Goal: Task Accomplishment & Management: Manage account settings

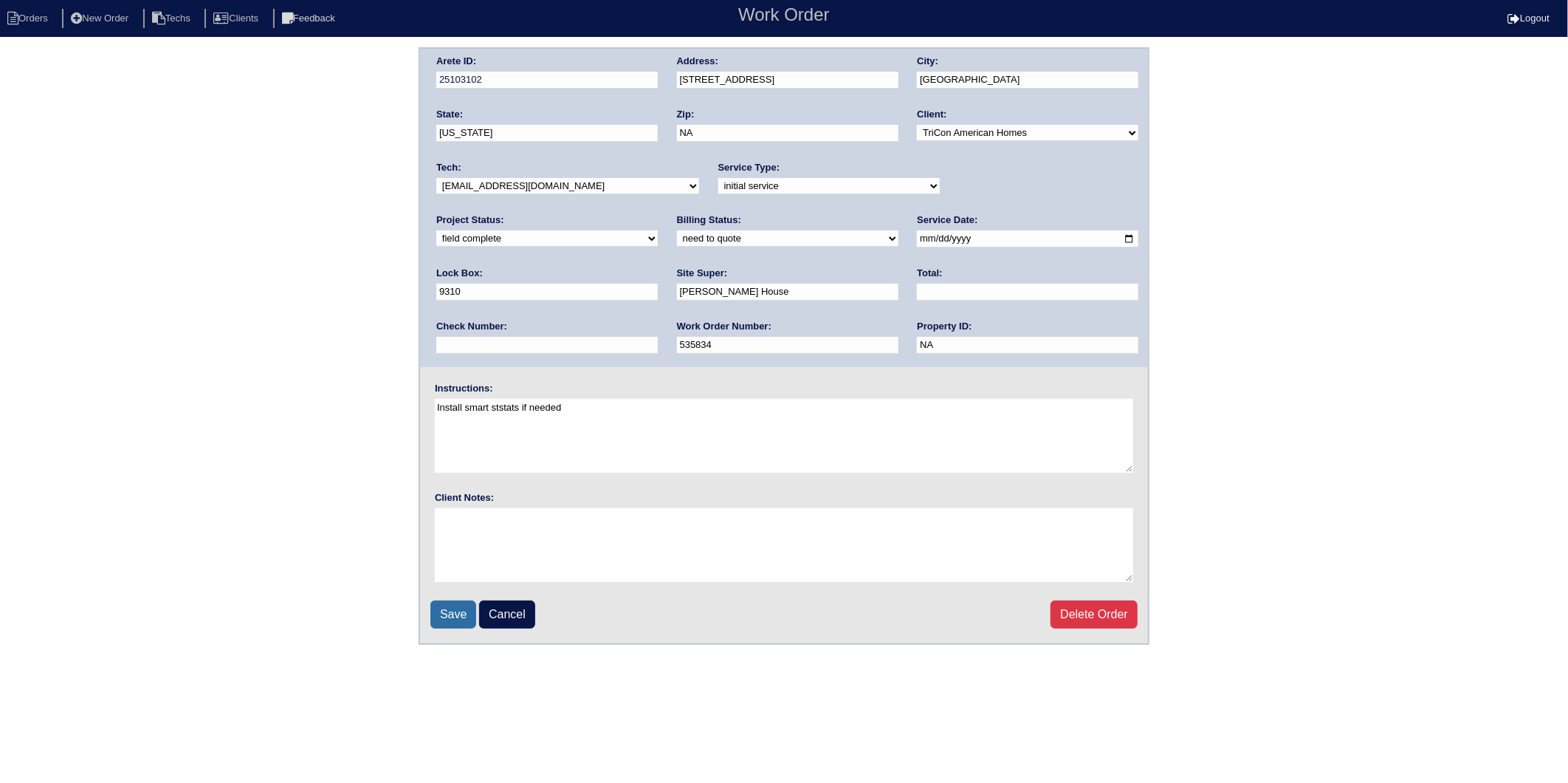
click at [453, 606] on input "Save" at bounding box center [453, 614] width 46 height 28
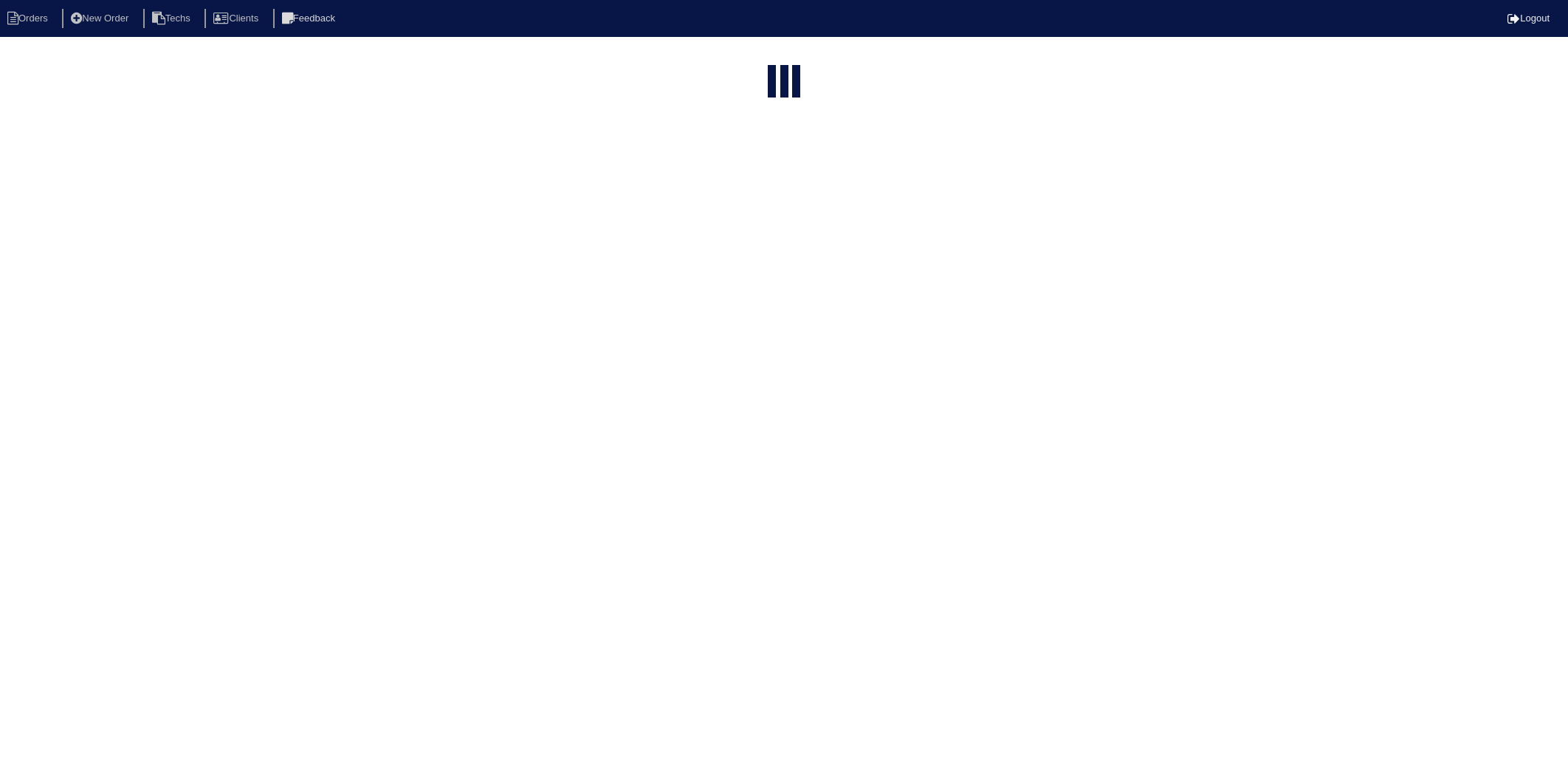
select select "15"
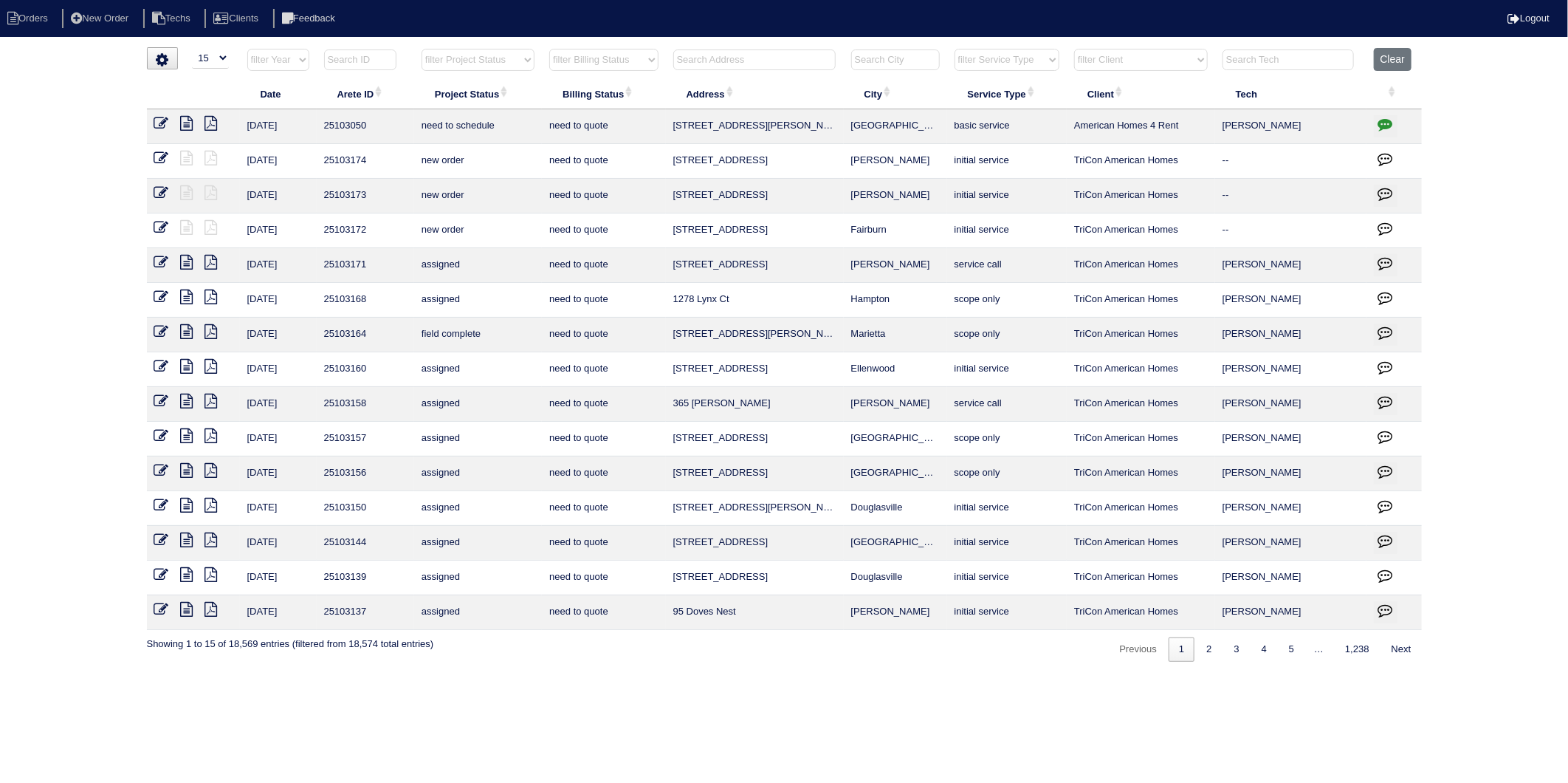
click at [750, 55] on input "text" at bounding box center [754, 60] width 162 height 21
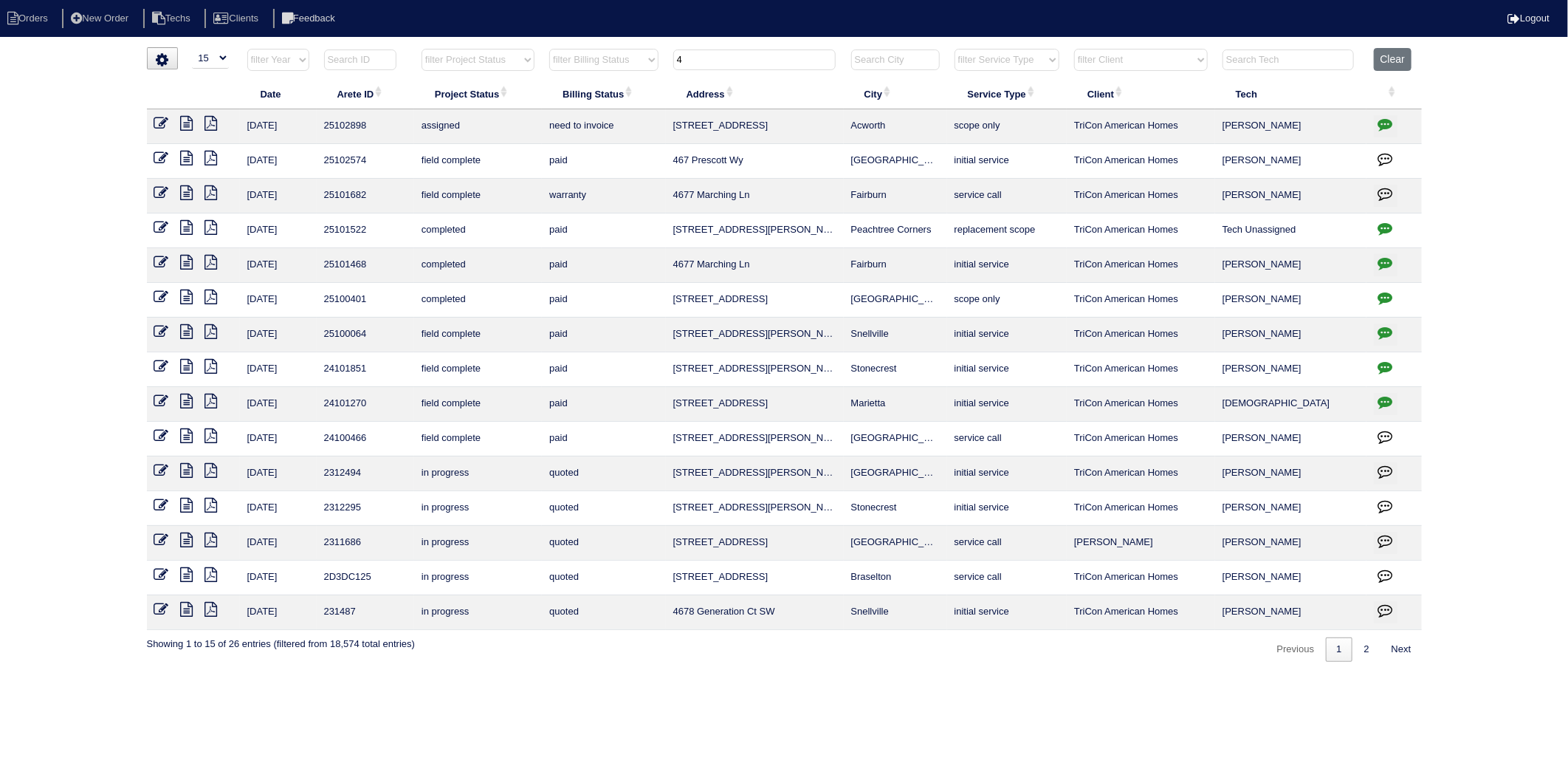
type input "4"
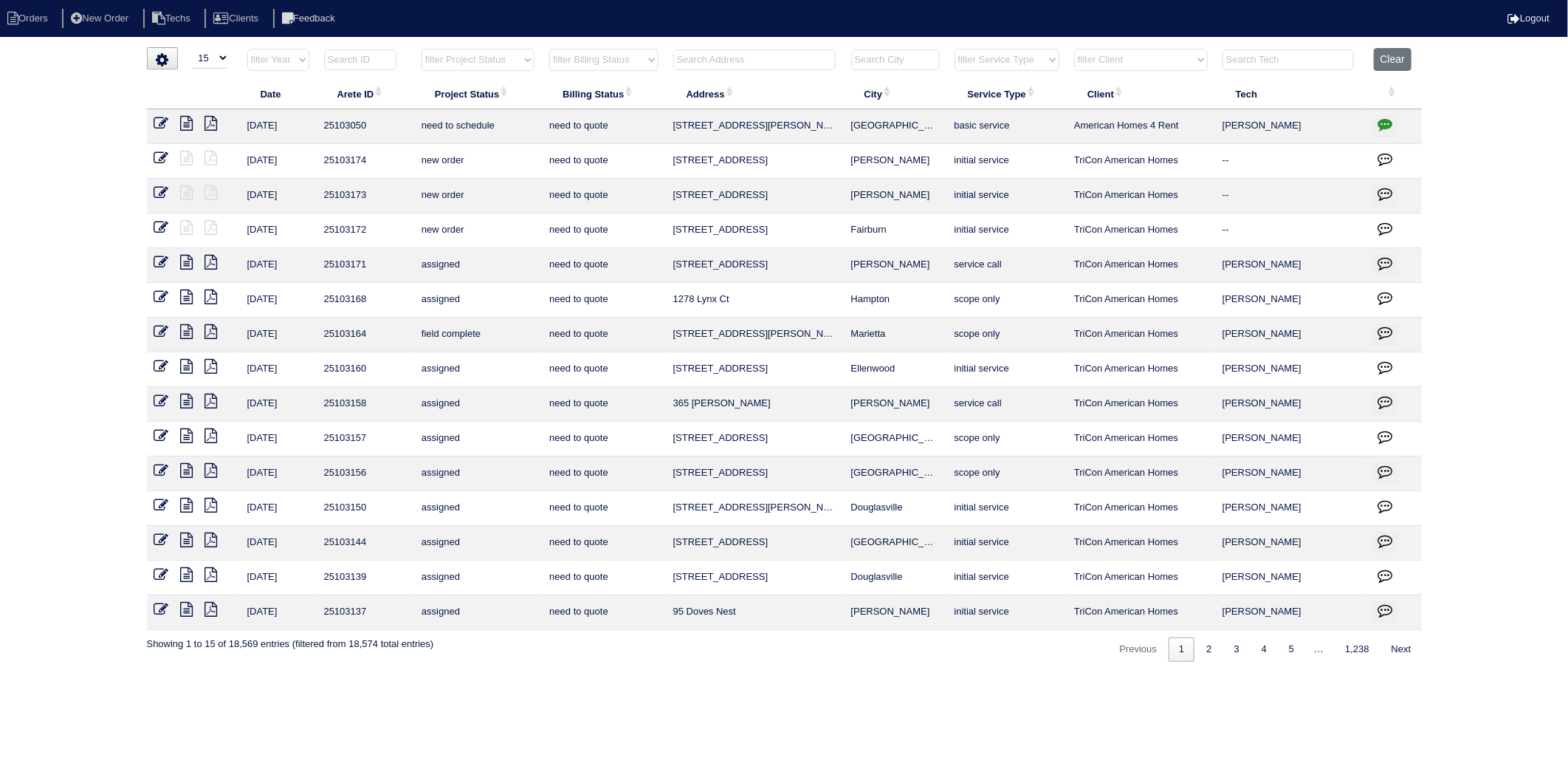
click at [713, 60] on input "text" at bounding box center [754, 60] width 162 height 21
type input "9400"
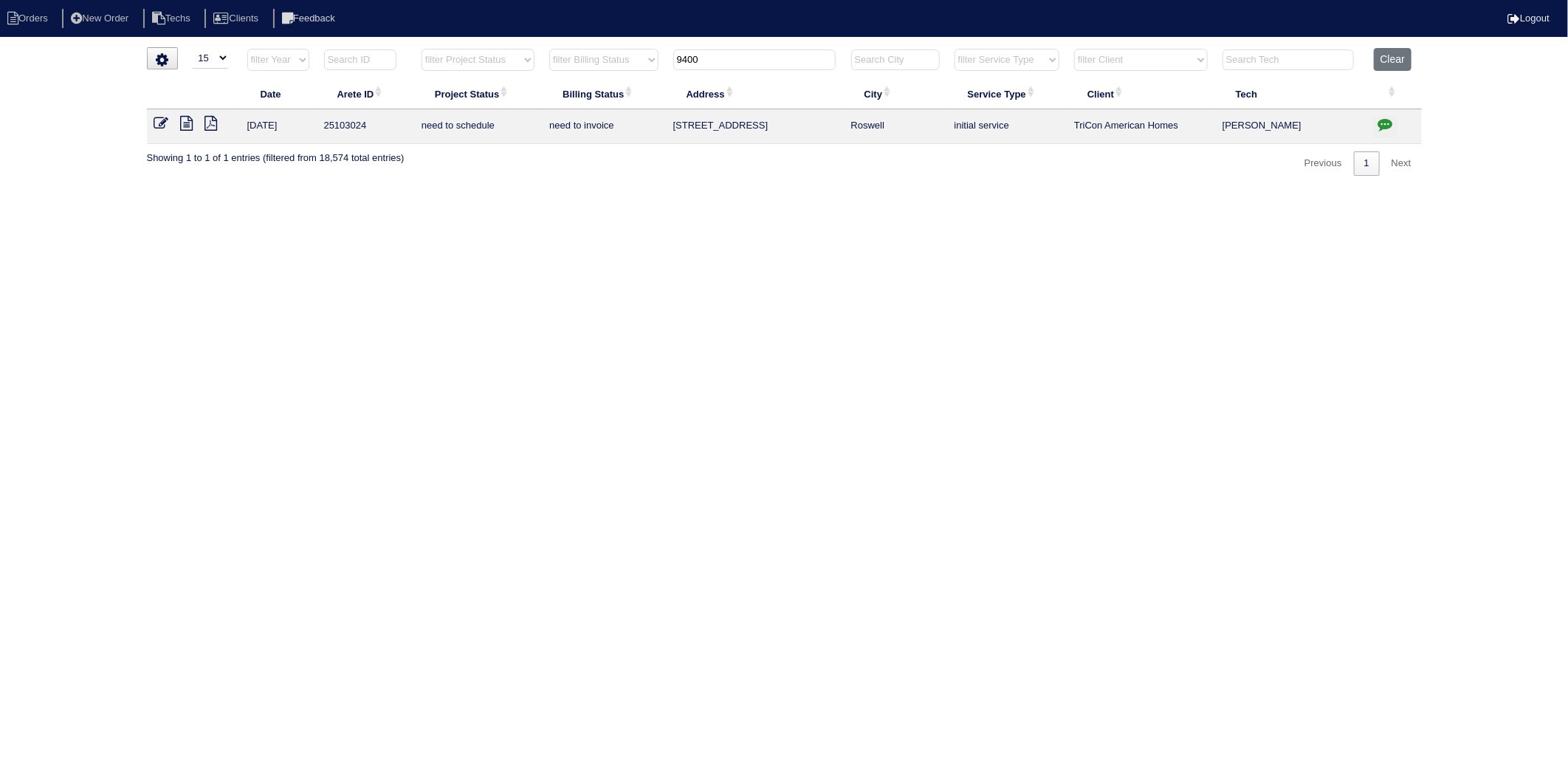
click at [467, 191] on html "Orders New Order Techs Clients Feedback Logout Orders New Order Users Clients M…" at bounding box center [784, 95] width 1568 height 191
click at [936, 191] on html "Orders New Order Techs Clients Feedback Logout Orders New Order Users Clients M…" at bounding box center [784, 95] width 1568 height 191
click at [1381, 60] on button "Clear" at bounding box center [1392, 59] width 38 height 23
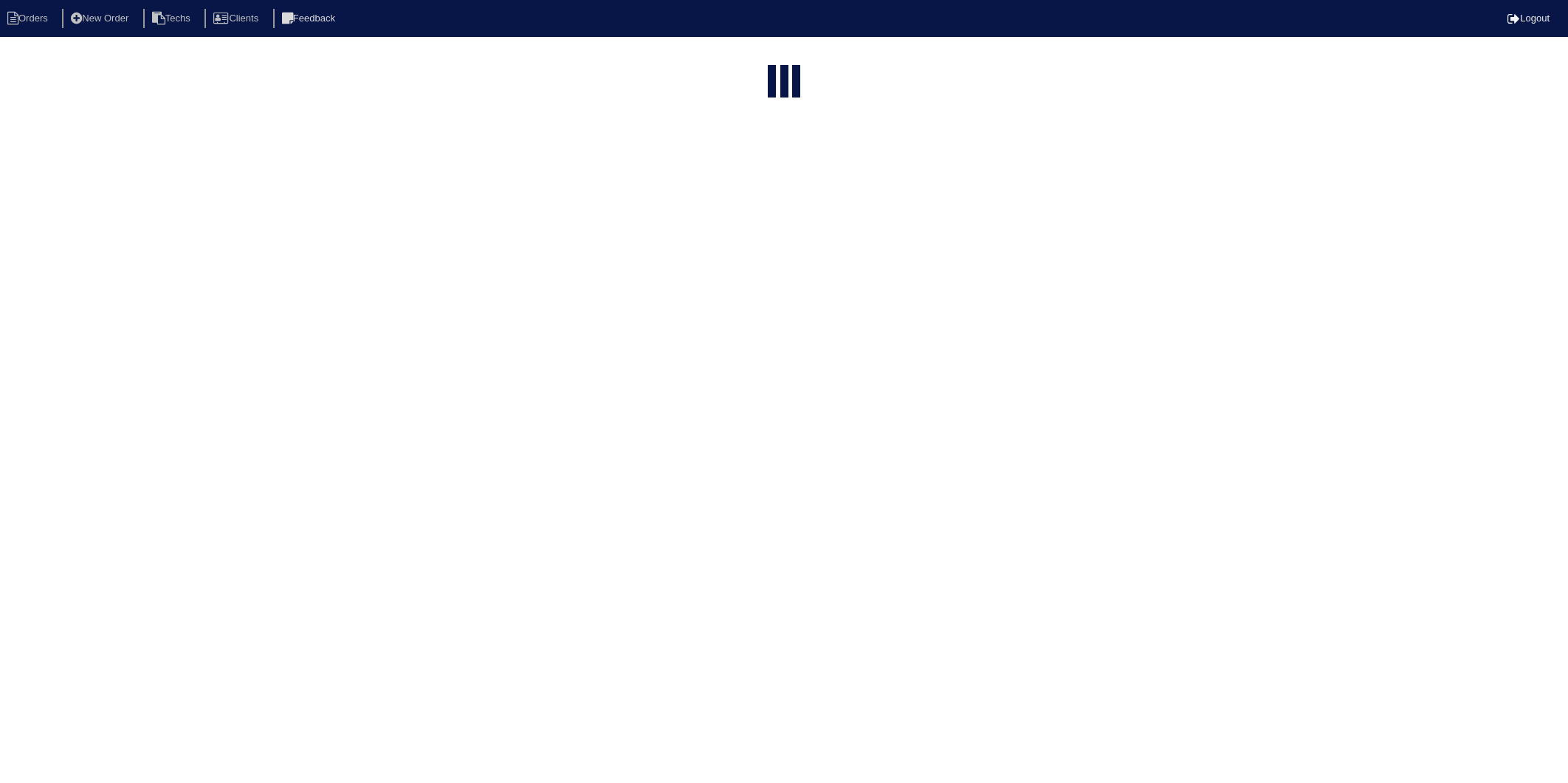
select select "15"
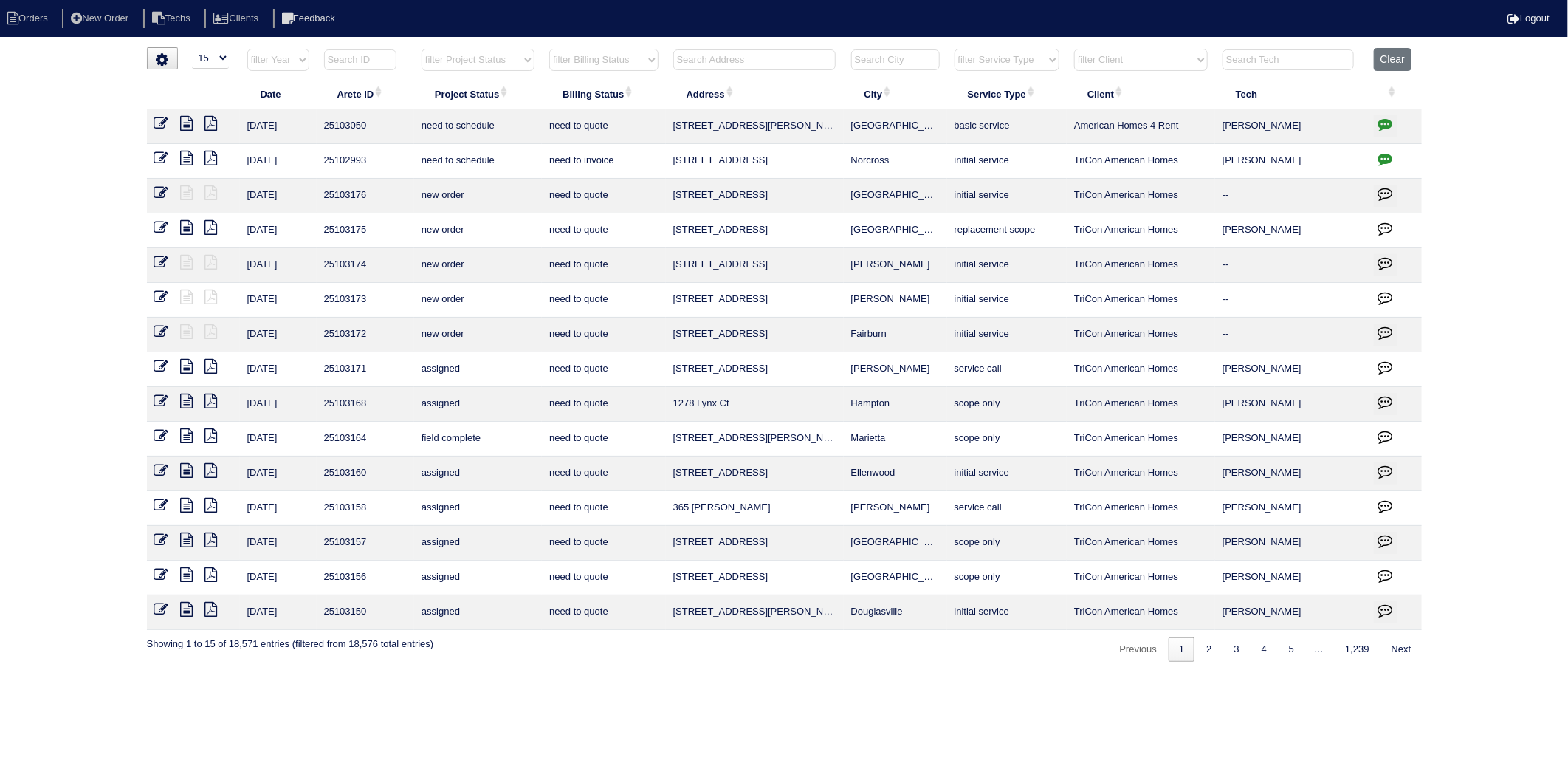
click at [711, 65] on input "text" at bounding box center [754, 60] width 162 height 21
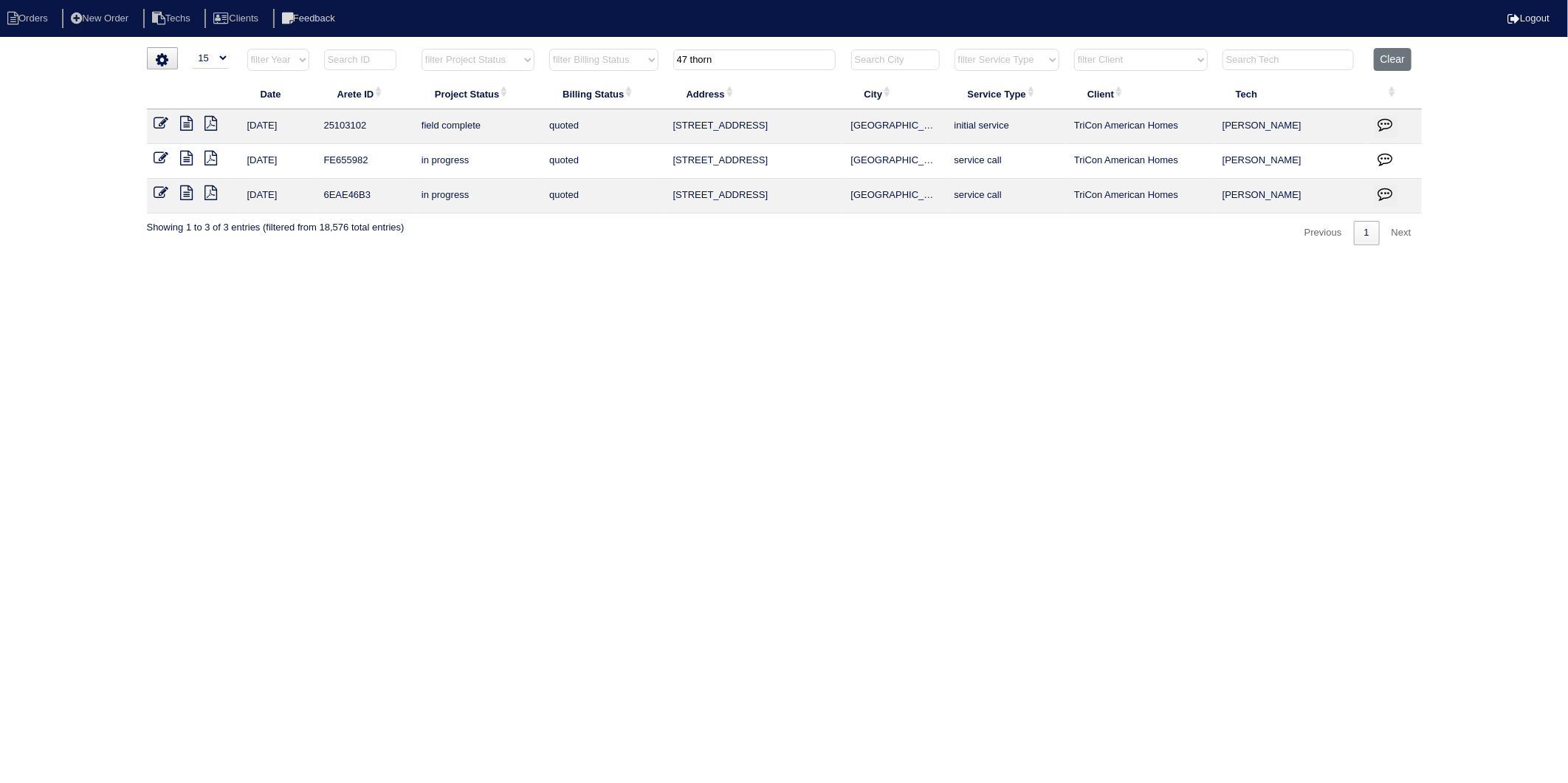
type input "47 thorn"
click at [160, 122] on icon at bounding box center [161, 124] width 15 height 15
